Goal: Navigation & Orientation: Understand site structure

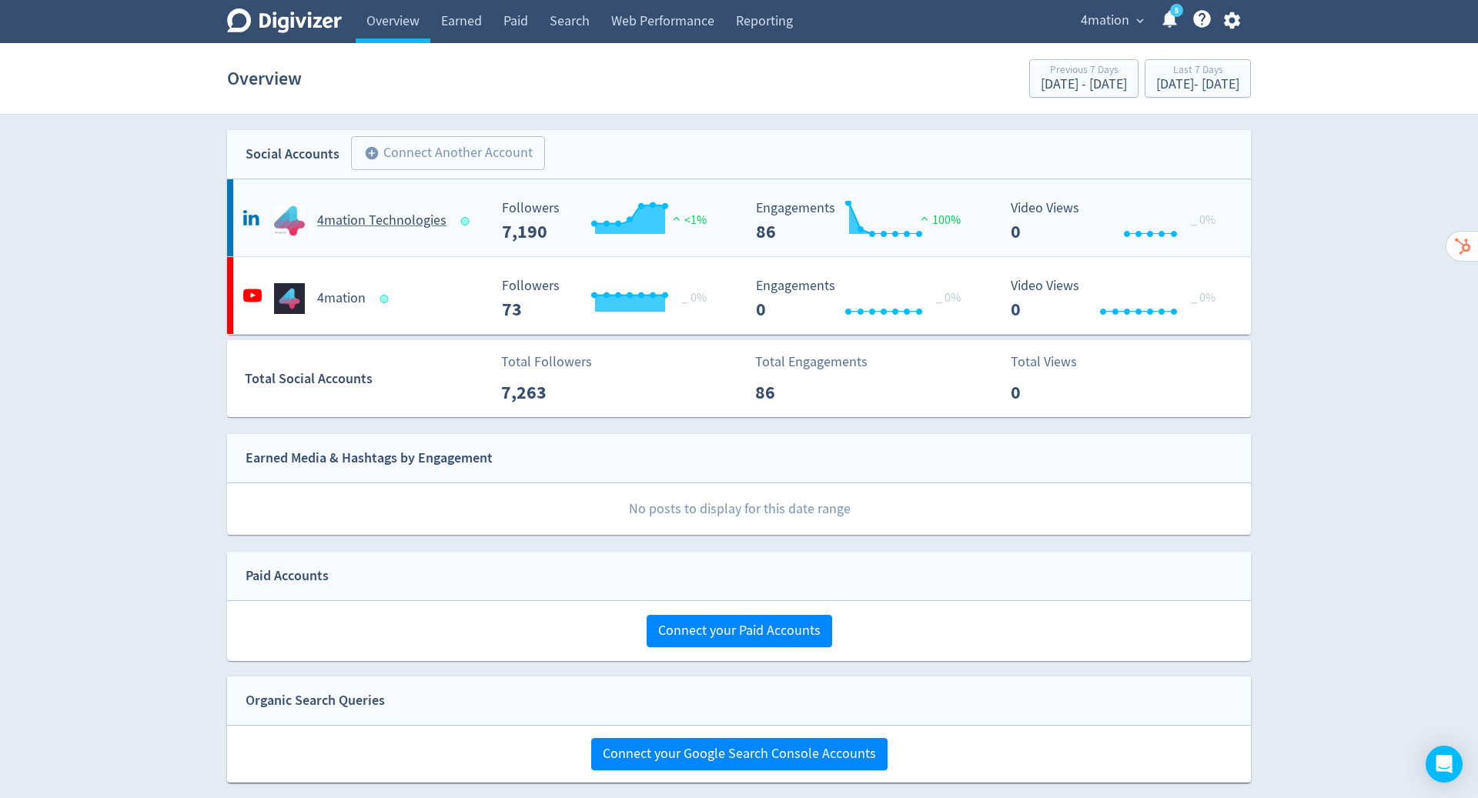
click at [385, 229] on h5 "4mation Technologies" at bounding box center [381, 221] width 129 height 18
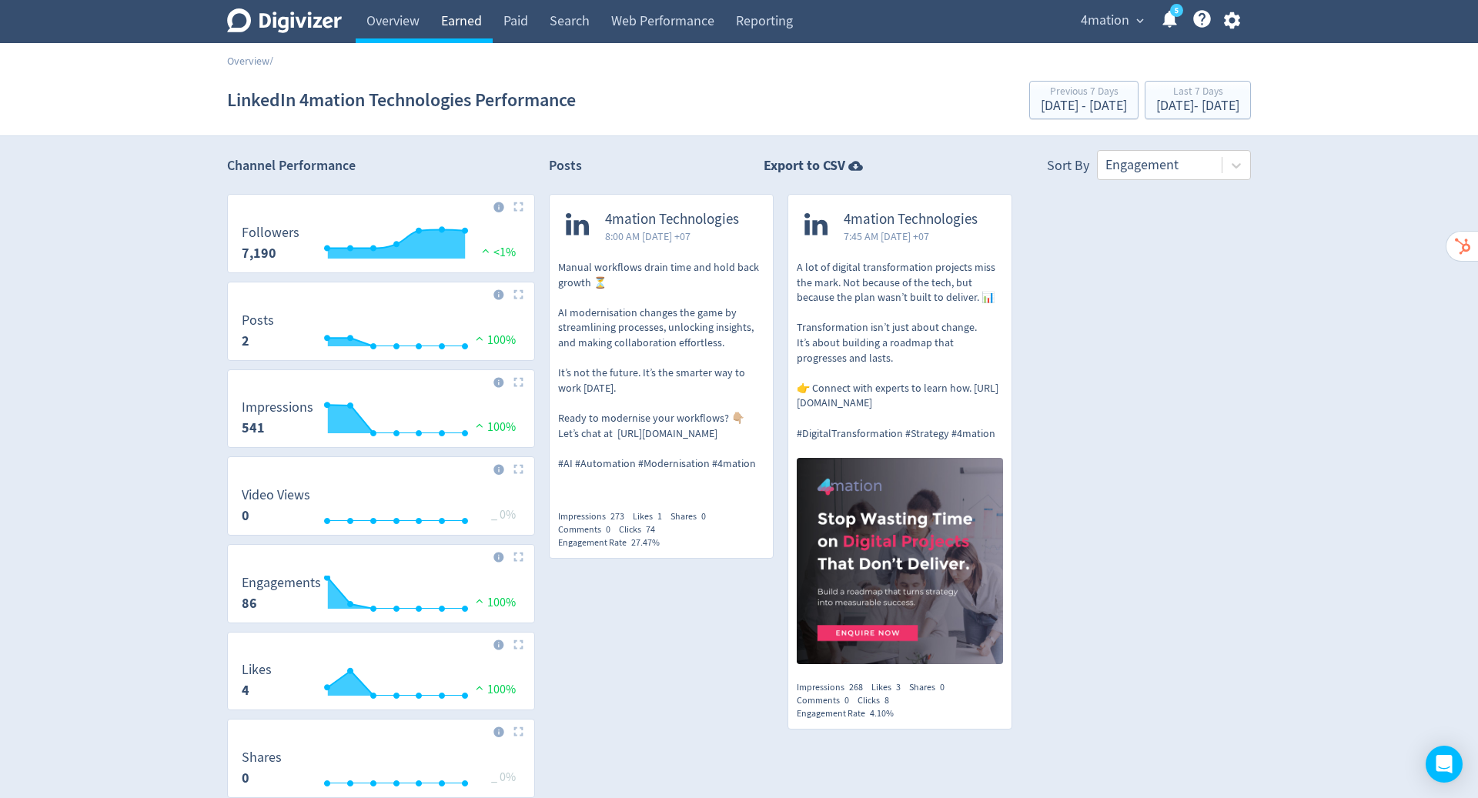
click at [460, 20] on link "Earned" at bounding box center [461, 21] width 62 height 43
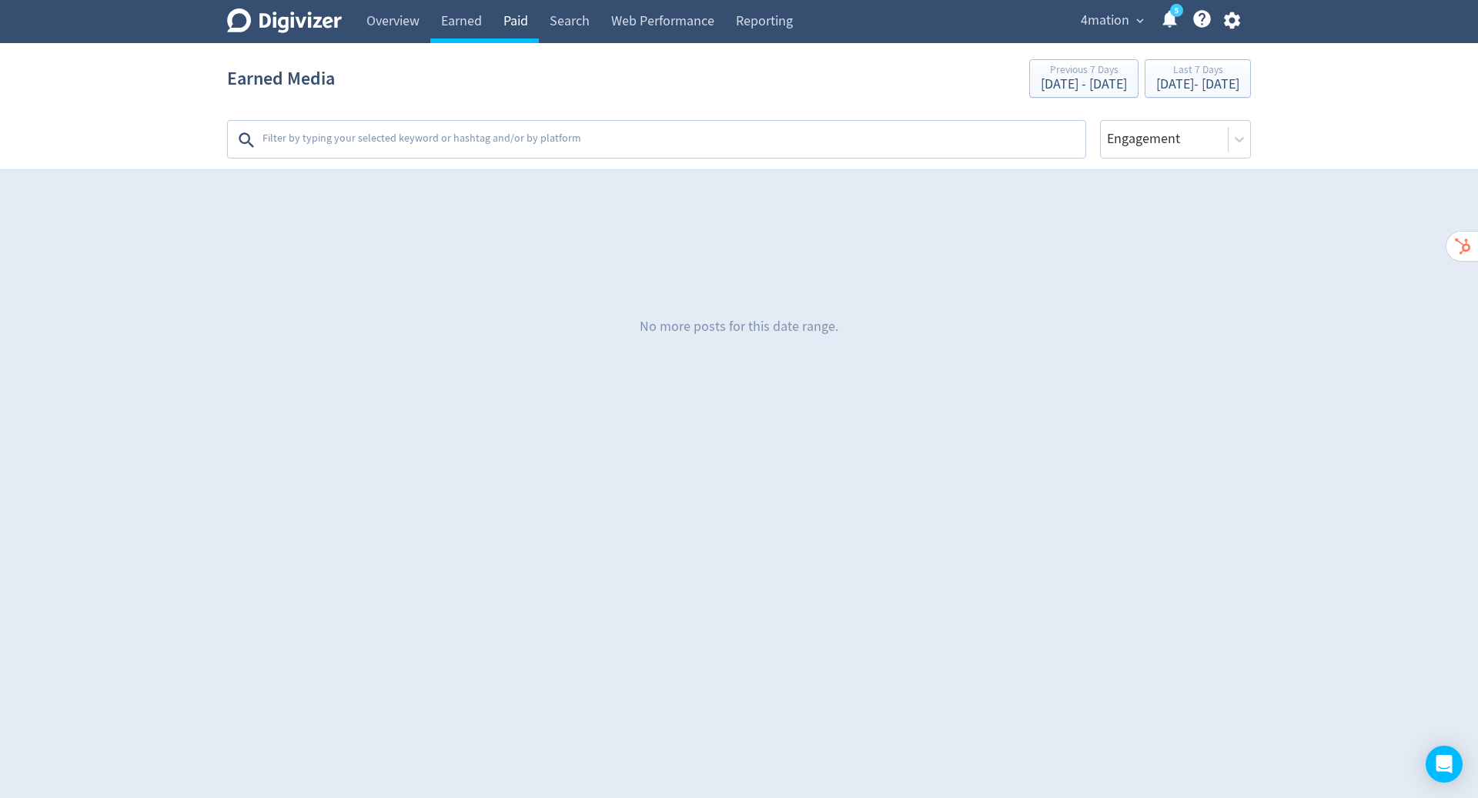
click at [514, 21] on link "Paid" at bounding box center [516, 21] width 46 height 43
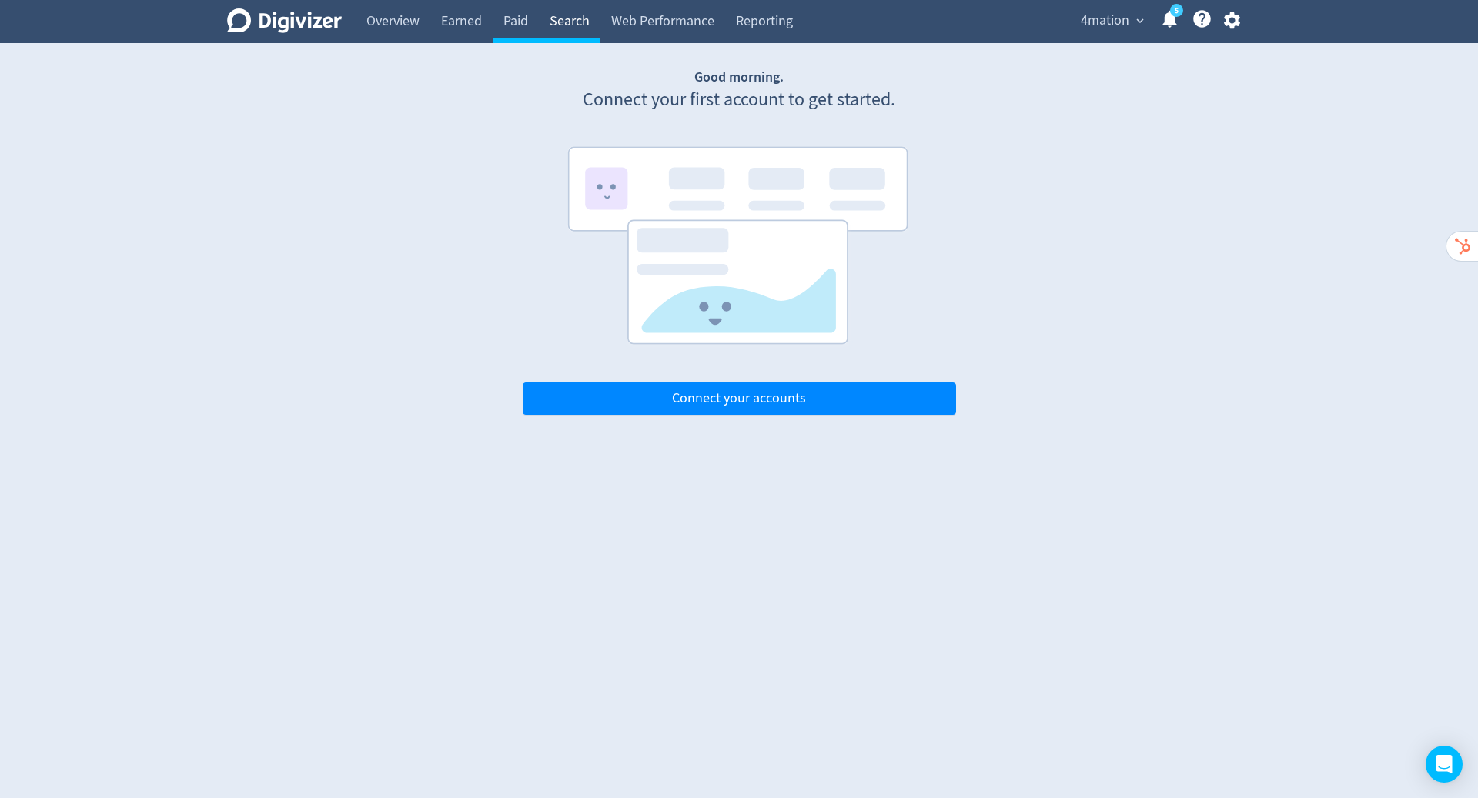
click at [559, 18] on link "Search" at bounding box center [570, 21] width 62 height 43
click at [658, 17] on link "Web Performance" at bounding box center [663, 21] width 125 height 43
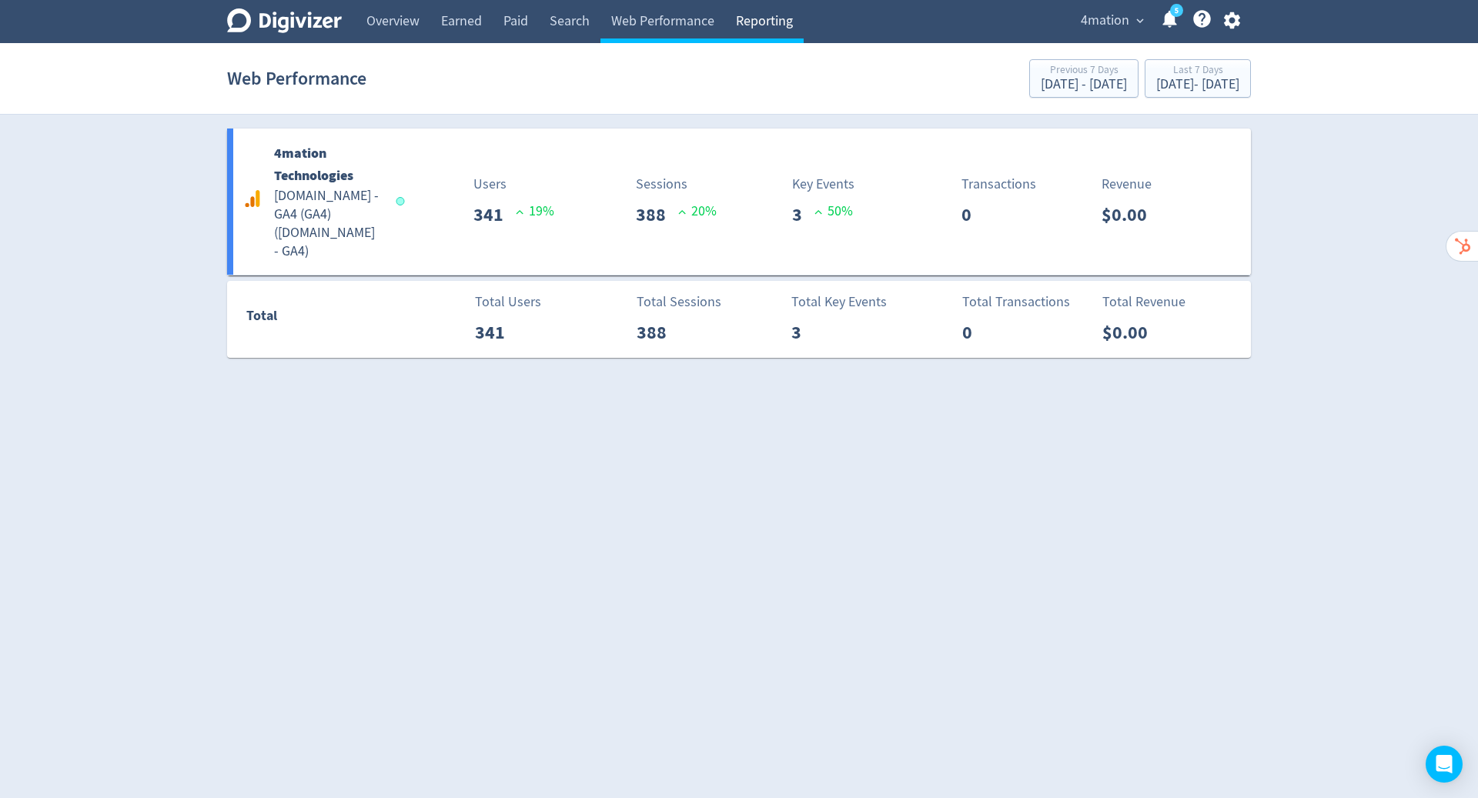
click at [773, 25] on link "Reporting" at bounding box center [764, 21] width 79 height 43
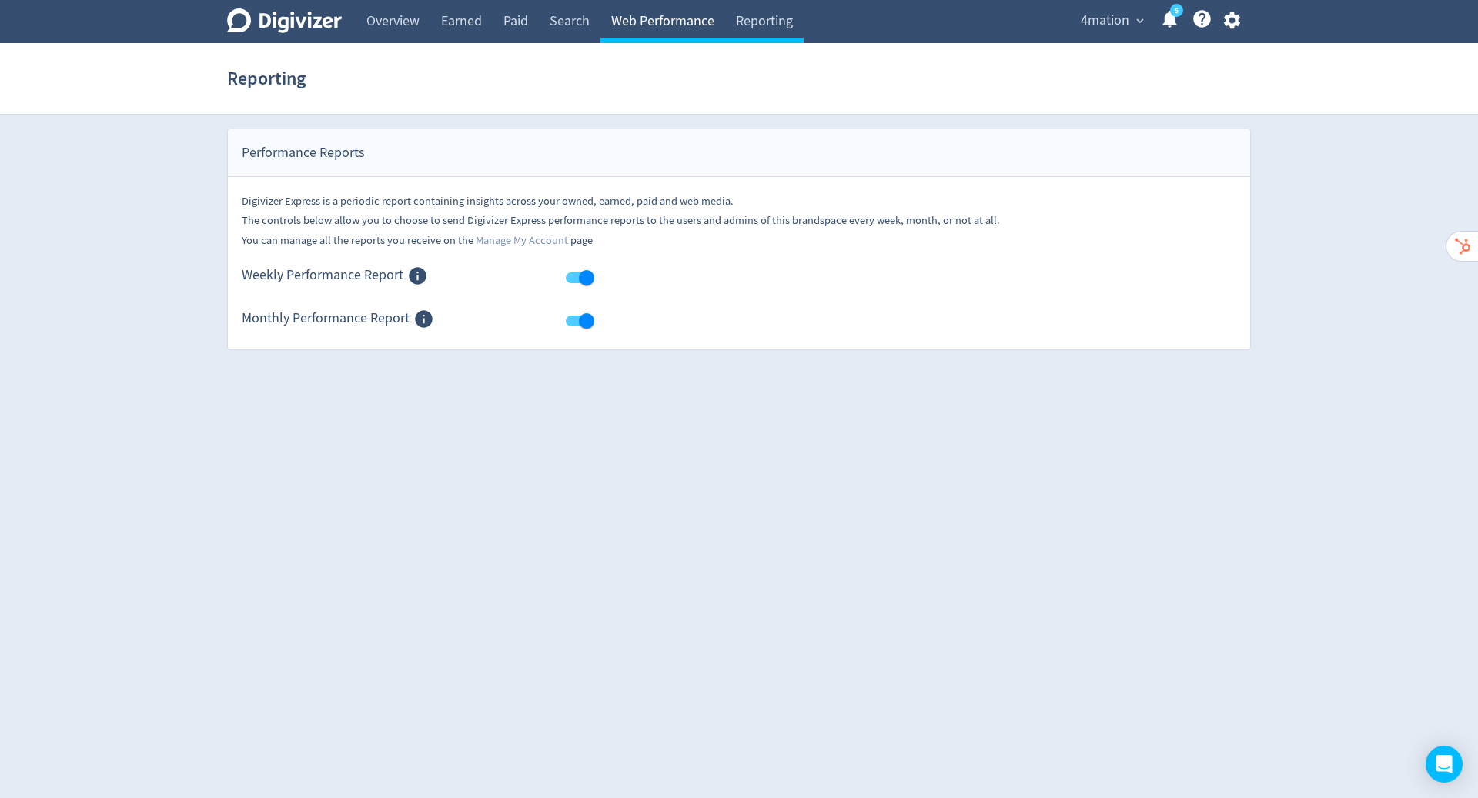
click at [667, 24] on link "Web Performance" at bounding box center [663, 21] width 125 height 43
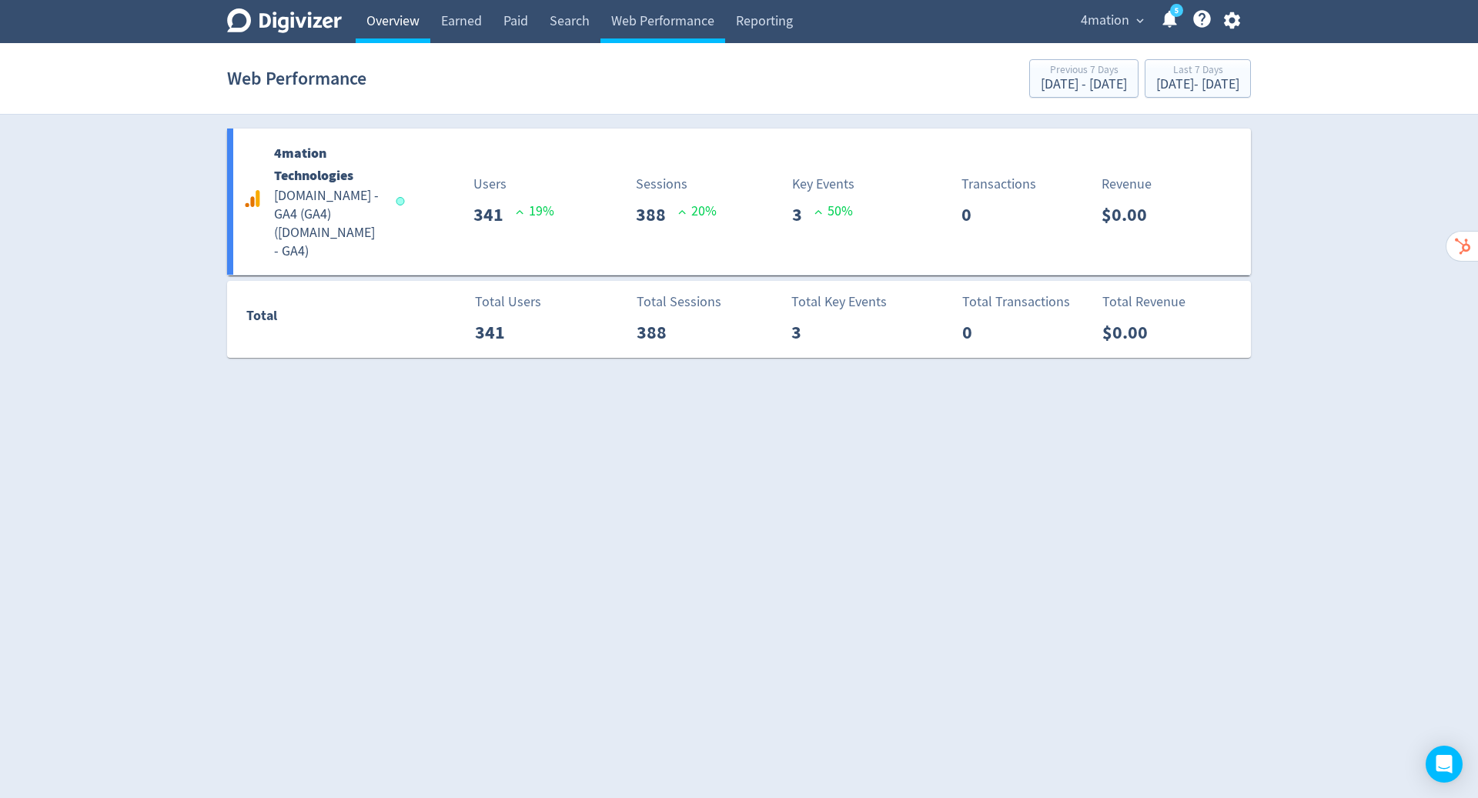
click at [386, 23] on link "Overview" at bounding box center [393, 21] width 75 height 43
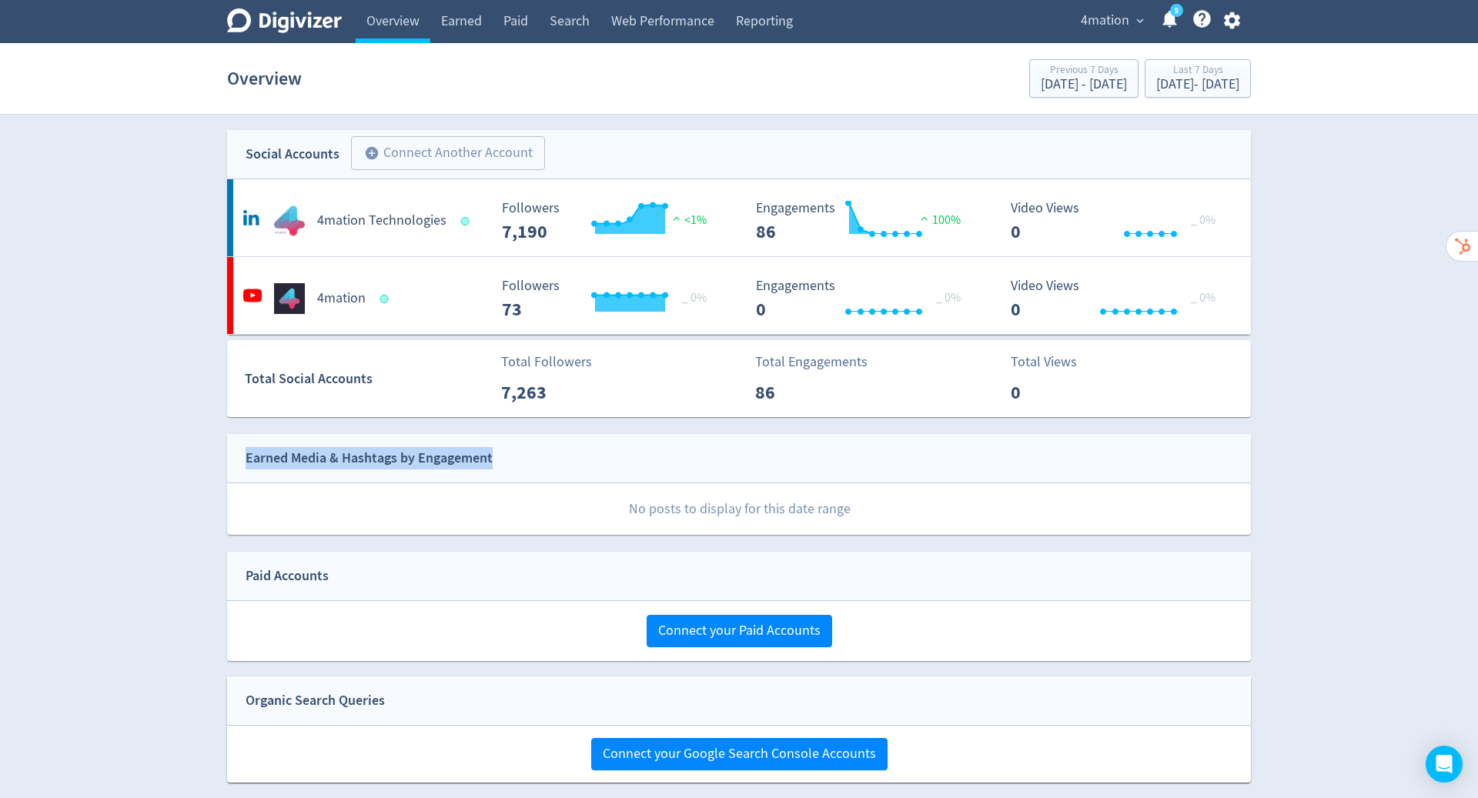
drag, startPoint x: 1040, startPoint y: 423, endPoint x: 1328, endPoint y: 455, distance: 289.7
click at [1328, 455] on div "Digivizer Logo [PERSON_NAME] Logo Overview Earned Paid Search Web Performance R…" at bounding box center [739, 563] width 1478 height 1127
